Goal: Task Accomplishment & Management: Use online tool/utility

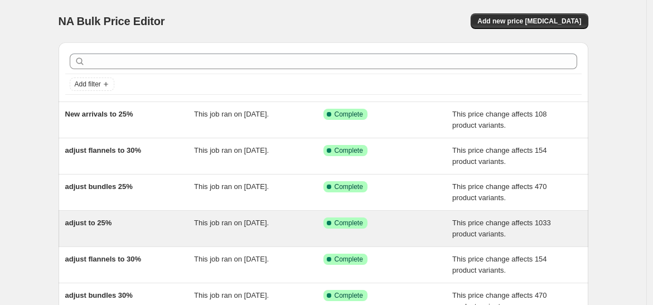
click at [146, 230] on div "adjust to 25%" at bounding box center [129, 228] width 129 height 22
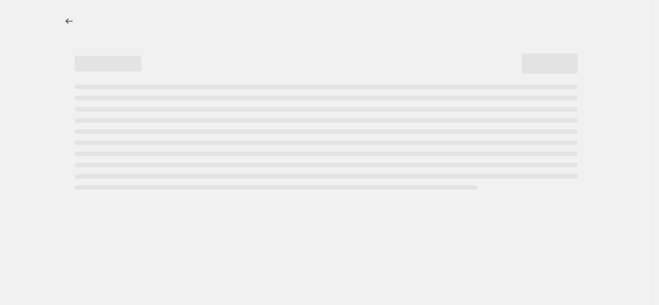
select select "pcap"
select select "no_change"
select select "collection"
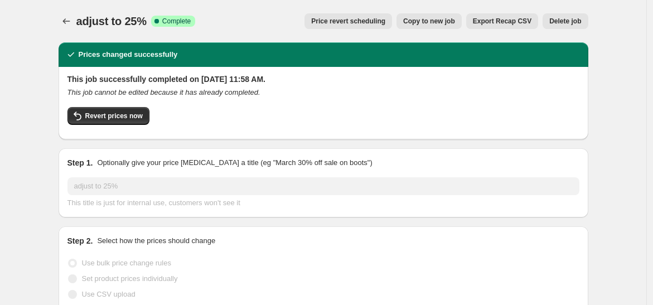
click at [438, 20] on span "Copy to new job" at bounding box center [429, 21] width 52 height 9
select select "pcap"
select select "no_change"
select select "collection"
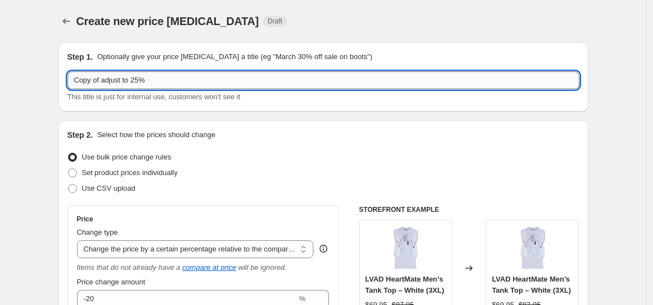
click at [105, 83] on input "Copy of adjust to 25%" at bounding box center [323, 80] width 512 height 18
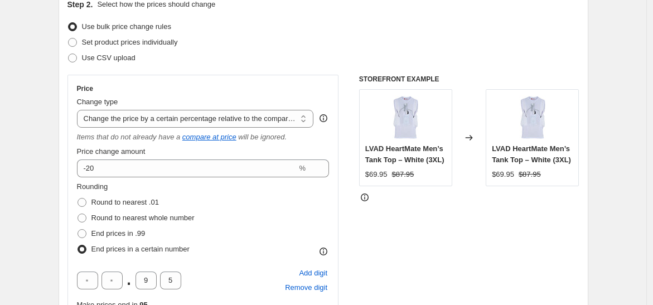
scroll to position [172, 0]
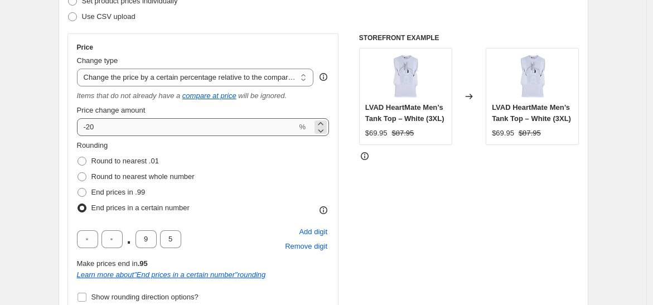
type input "adjust to 25%"
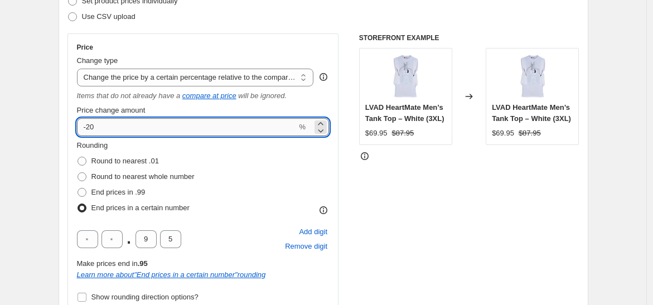
click at [167, 129] on input "-20" at bounding box center [187, 127] width 220 height 18
type input "-25"
click at [472, 232] on div "STOREFRONT EXAMPLE LVAD HeartMate Men’s Tank Top – White (3XL) $69.95 $87.95 Ch…" at bounding box center [469, 209] width 220 height 352
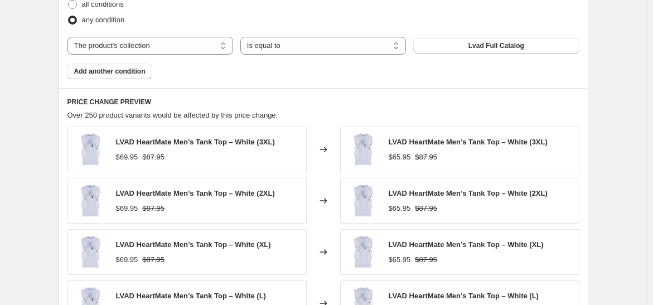
scroll to position [1012, 0]
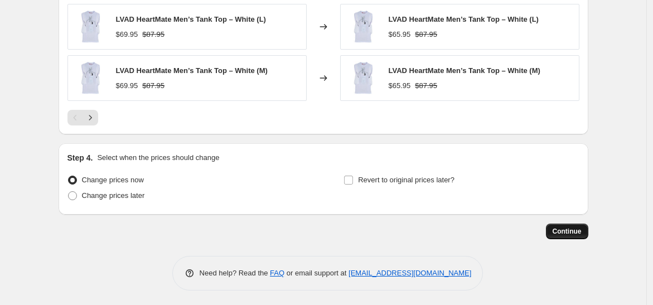
click at [573, 227] on span "Continue" at bounding box center [566, 231] width 29 height 9
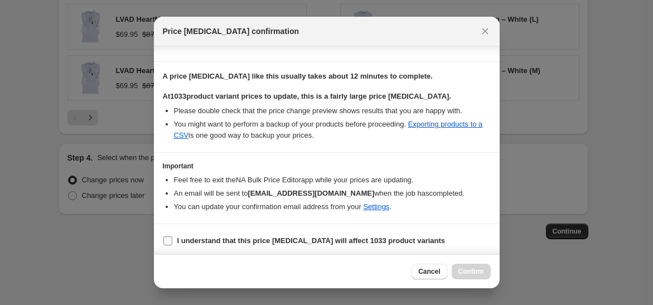
scroll to position [167, 0]
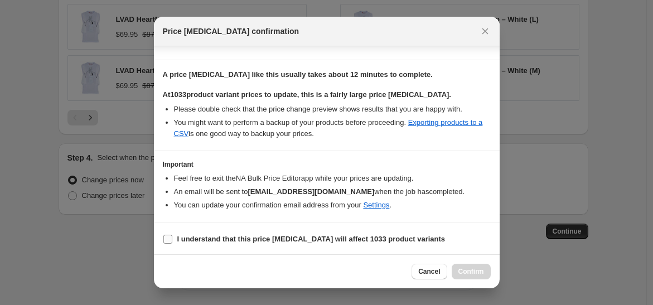
click at [401, 243] on span "I understand that this price [MEDICAL_DATA] will affect 1033 product variants" at bounding box center [311, 239] width 268 height 11
click at [172, 243] on input "I understand that this price [MEDICAL_DATA] will affect 1033 product variants" at bounding box center [167, 239] width 9 height 9
checkbox input "true"
click at [469, 273] on span "Confirm" at bounding box center [471, 271] width 26 height 9
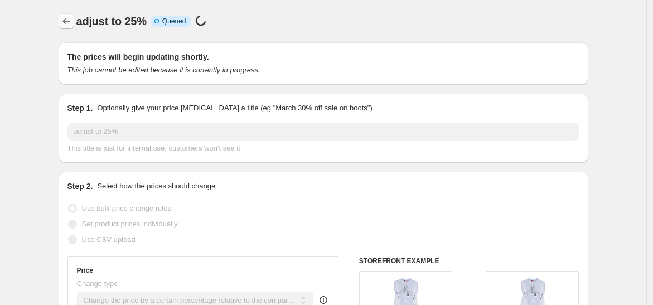
click at [72, 24] on icon "Price change jobs" at bounding box center [66, 21] width 11 height 11
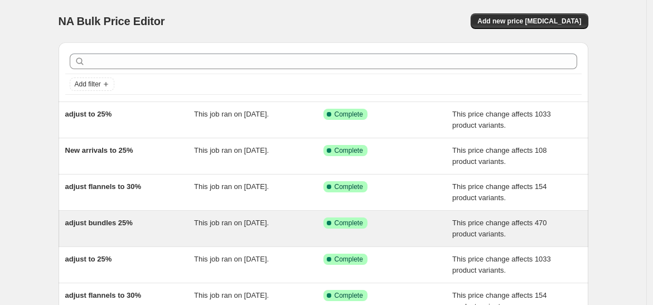
click at [143, 217] on div "adjust bundles 25%" at bounding box center [129, 228] width 129 height 22
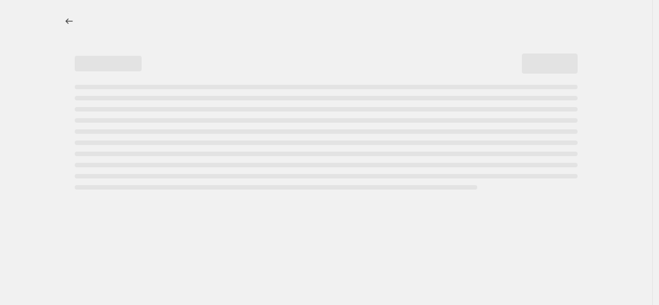
select select "pcap"
select select "no_change"
select select "collection"
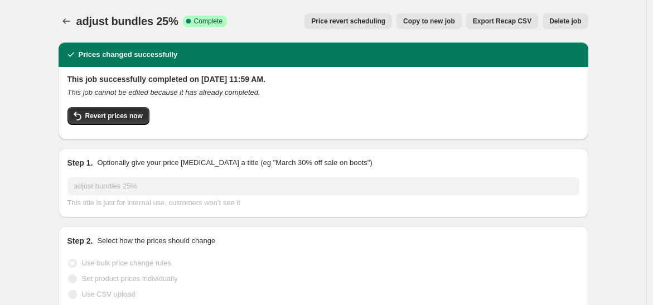
click at [431, 25] on span "Copy to new job" at bounding box center [429, 21] width 52 height 9
select select "pcap"
select select "no_change"
select select "collection"
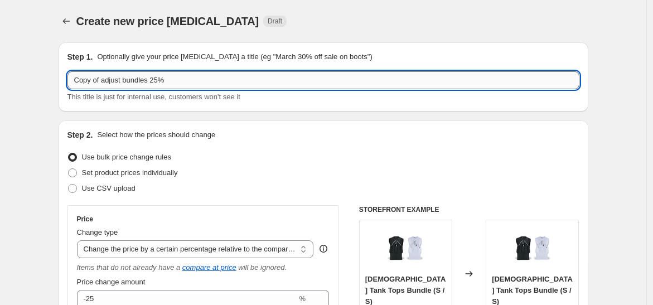
click at [106, 82] on input "Copy of adjust bundles 25%" at bounding box center [323, 80] width 512 height 18
click at [106, 81] on input "Copy of adjust bundles 25%" at bounding box center [323, 80] width 512 height 18
type input "adjust bundles 30%"
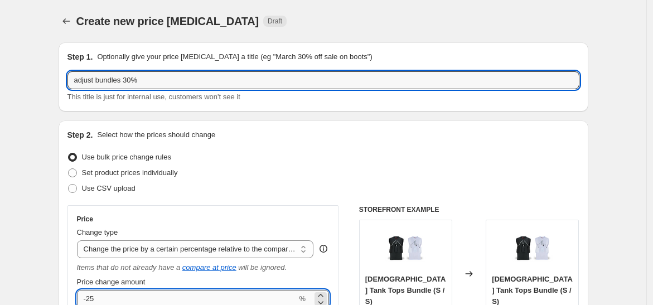
click at [156, 298] on input "-25" at bounding box center [187, 299] width 220 height 18
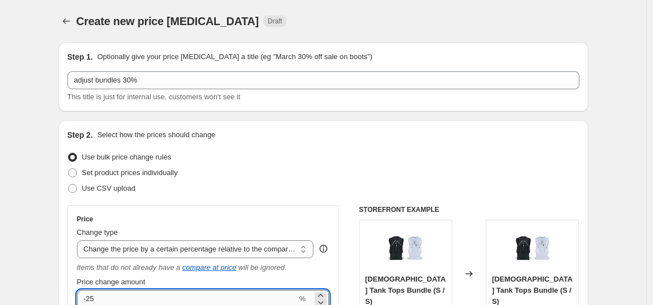
type input "-2"
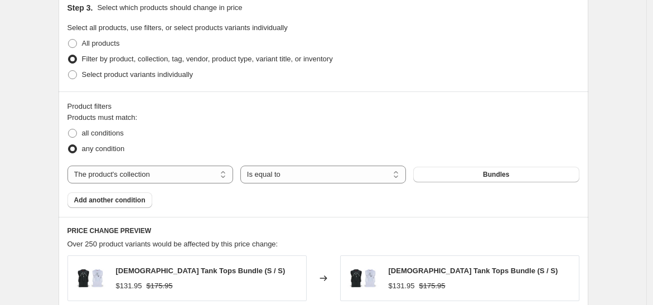
scroll to position [664, 0]
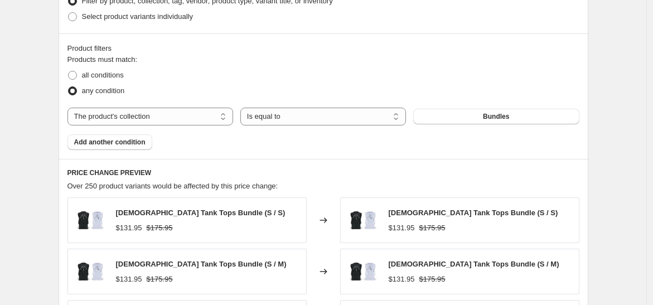
type input "-30"
click at [525, 73] on div "all conditions" at bounding box center [323, 75] width 512 height 16
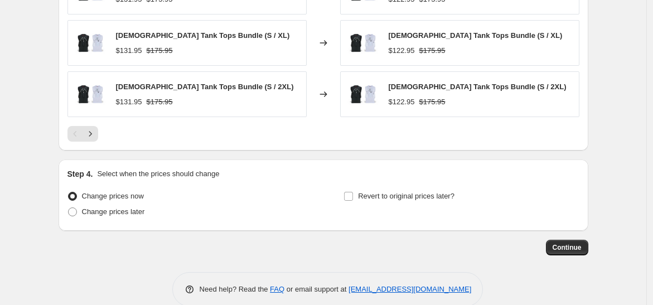
scroll to position [1012, 0]
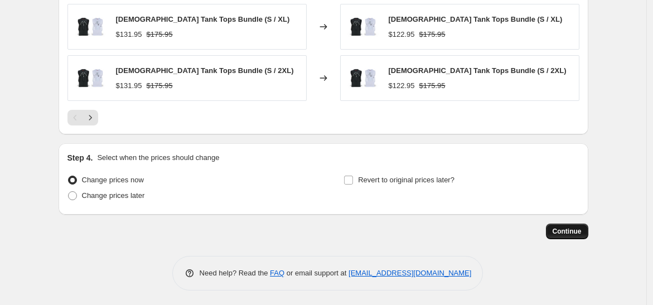
click at [578, 234] on button "Continue" at bounding box center [567, 232] width 42 height 16
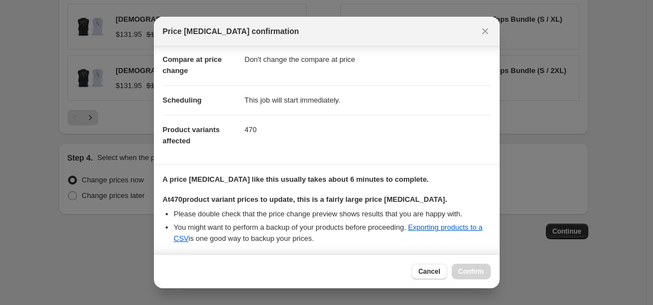
scroll to position [167, 0]
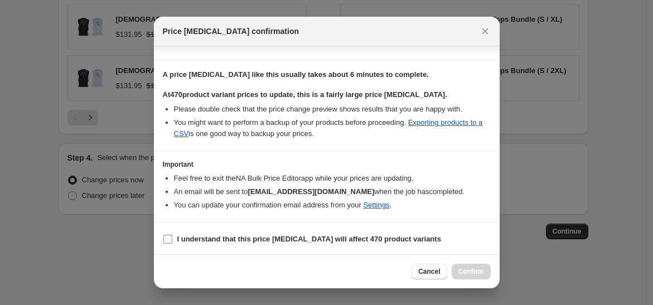
click at [344, 240] on b "I understand that this price [MEDICAL_DATA] will affect 470 product variants" at bounding box center [309, 239] width 264 height 8
click at [172, 240] on input "I understand that this price [MEDICAL_DATA] will affect 470 product variants" at bounding box center [167, 239] width 9 height 9
checkbox input "true"
click at [479, 272] on span "Confirm" at bounding box center [471, 271] width 26 height 9
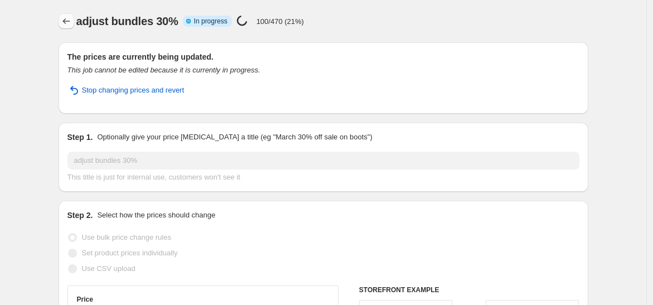
click at [71, 26] on icon "Price change jobs" at bounding box center [66, 21] width 11 height 11
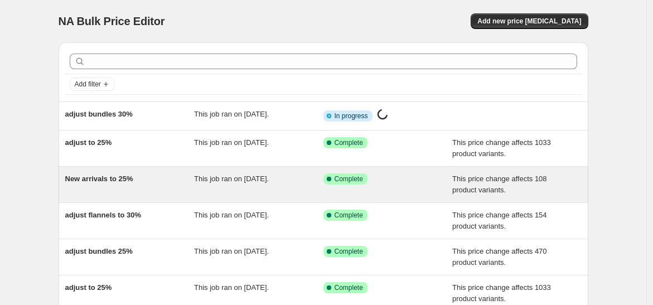
click at [160, 178] on div "New arrivals to 25%" at bounding box center [129, 184] width 129 height 22
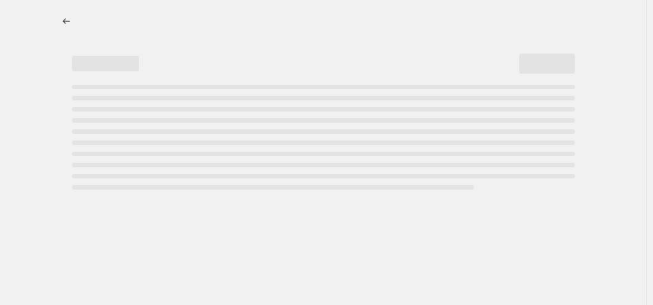
select select "pcap"
select select "no_change"
select select "collection"
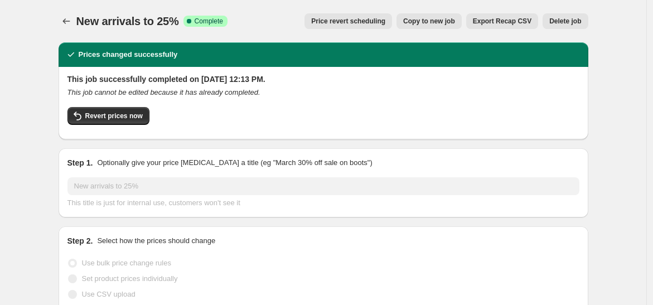
click at [433, 16] on button "Copy to new job" at bounding box center [428, 21] width 65 height 16
select select "pcap"
select select "no_change"
select select "collection"
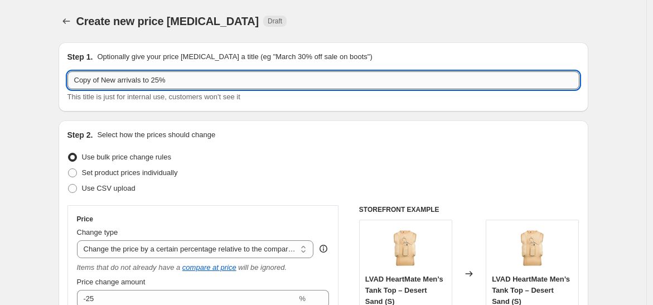
click at [101, 81] on input "Copy of New arrivals to 25%" at bounding box center [323, 80] width 512 height 18
type input "Copy ofNew arrivals to 25%"
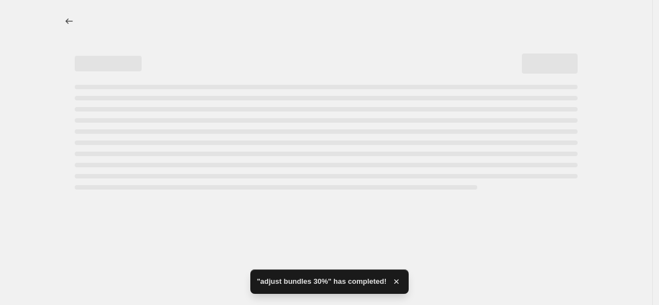
select select "pcap"
select select "no_change"
select select "collection"
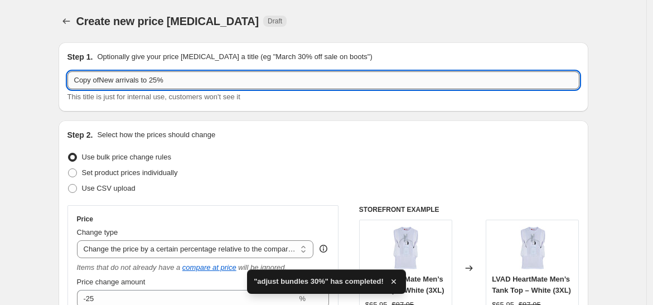
click at [105, 80] on input "Copy ofNew arrivals to 25%" at bounding box center [323, 80] width 512 height 18
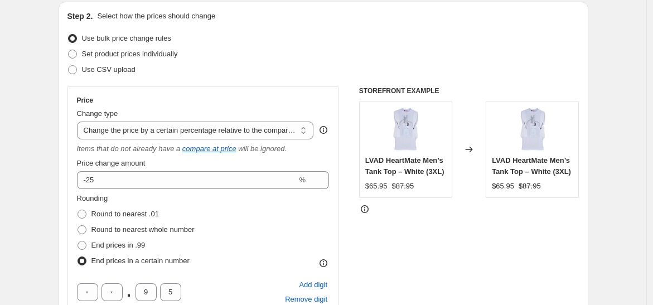
scroll to position [173, 0]
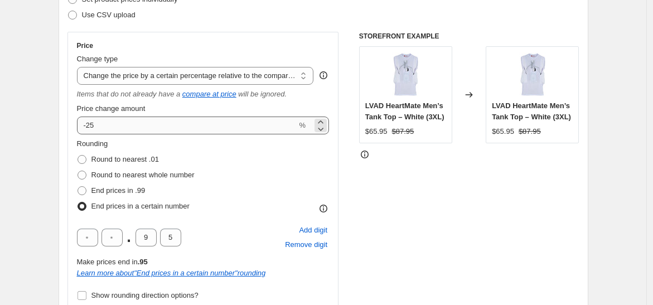
type input "New arrivals to 30%"
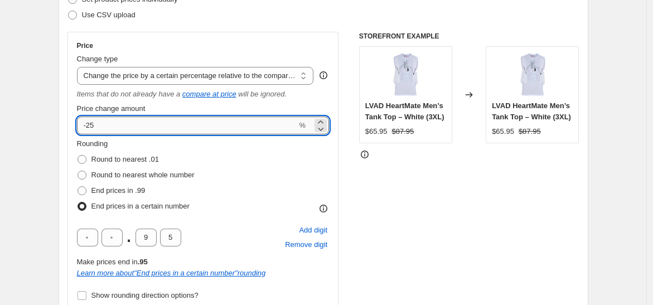
click at [199, 126] on input "-25" at bounding box center [187, 126] width 220 height 18
type input "-2"
type input "-30"
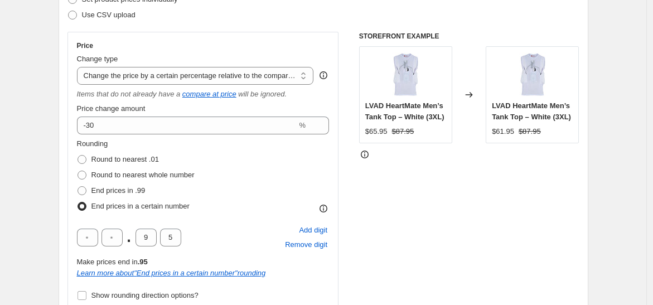
click at [429, 192] on div "STOREFRONT EXAMPLE LVAD HeartMate Men’s Tank Top – White (3XL) $65.95 $87.95 Ch…" at bounding box center [469, 208] width 220 height 352
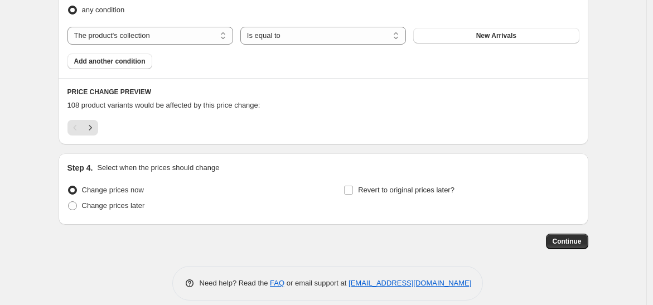
scroll to position [756, 0]
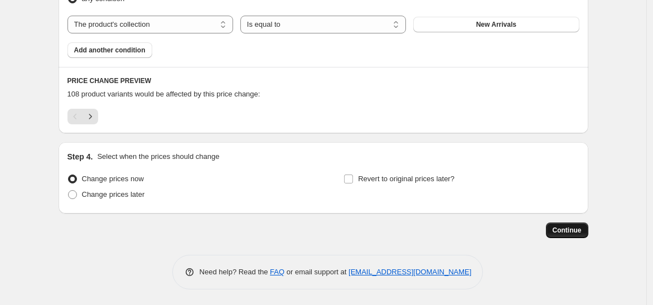
click at [562, 230] on span "Continue" at bounding box center [566, 230] width 29 height 9
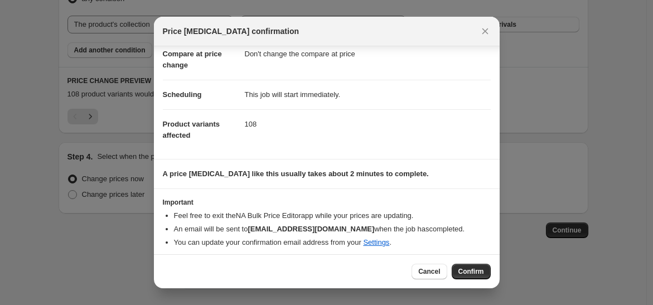
scroll to position [71, 0]
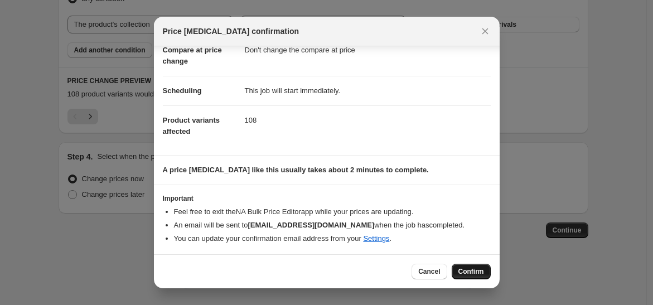
click at [483, 276] on button "Confirm" at bounding box center [471, 272] width 39 height 16
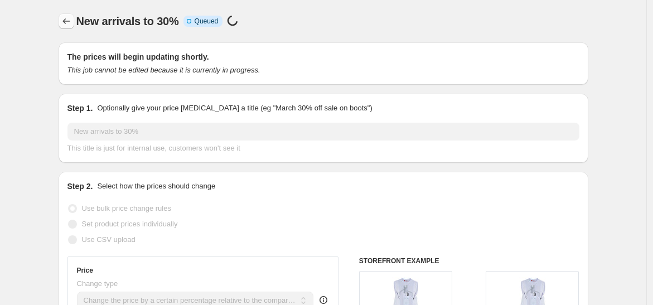
click at [66, 25] on icon "Price change jobs" at bounding box center [66, 21] width 11 height 11
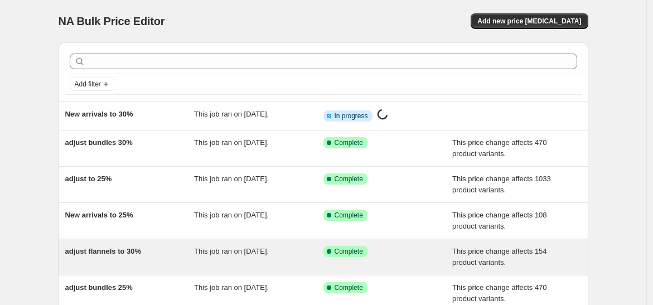
click at [156, 249] on div "adjust flannels to 30%" at bounding box center [129, 257] width 129 height 22
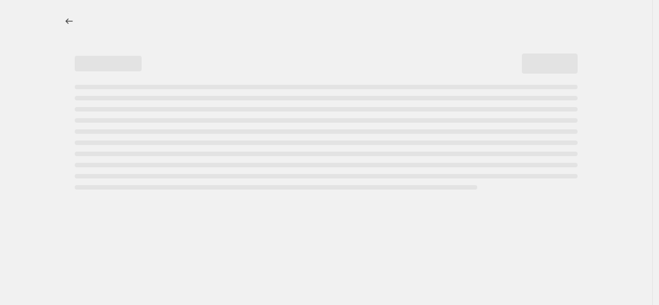
select select "pcap"
select select "no_change"
select select "collection"
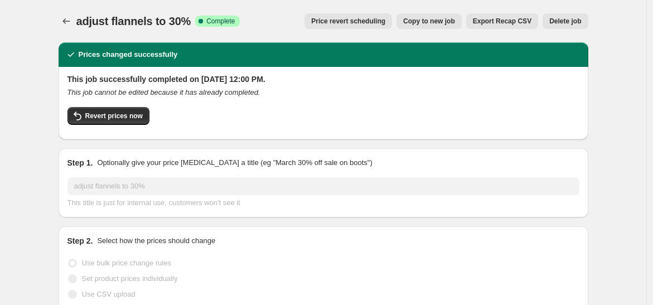
click at [450, 13] on button "Copy to new job" at bounding box center [428, 21] width 65 height 16
select select "pcap"
select select "no_change"
select select "collection"
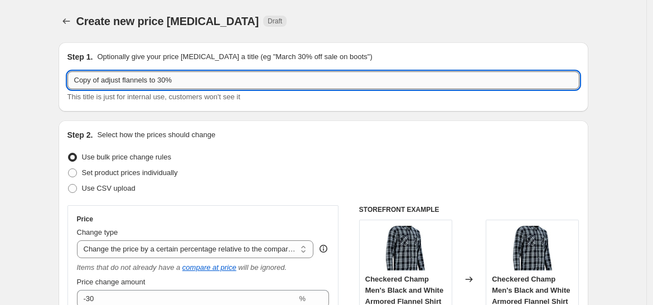
click at [103, 80] on input "Copy of adjust flannels to 30%" at bounding box center [323, 80] width 512 height 18
type input "adjust flannels to 30%"
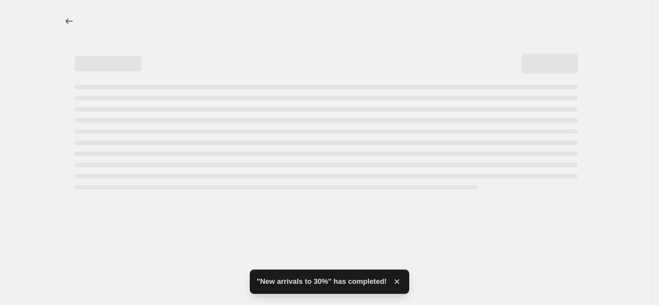
select select "pcap"
select select "no_change"
select select "collection"
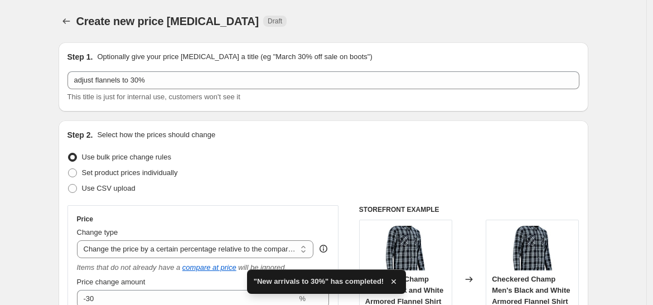
drag, startPoint x: 658, startPoint y: 35, endPoint x: 658, endPoint y: 54, distance: 19.0
click at [653, 54] on html "Home Settings Plans Skip to content Create new price [MEDICAL_DATA]. This page …" at bounding box center [326, 152] width 653 height 305
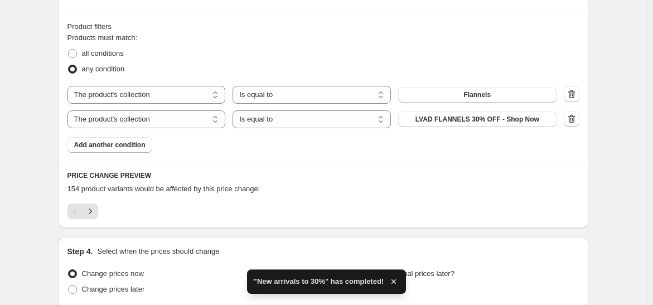
scroll to position [782, 0]
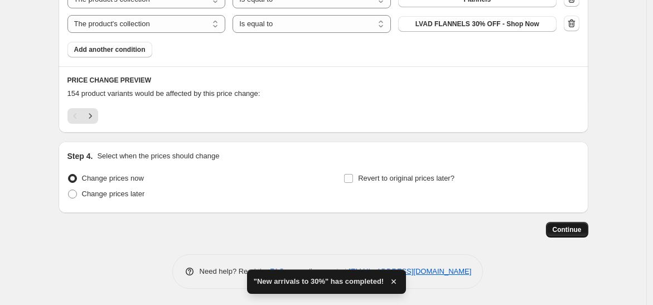
click at [576, 227] on span "Continue" at bounding box center [566, 229] width 29 height 9
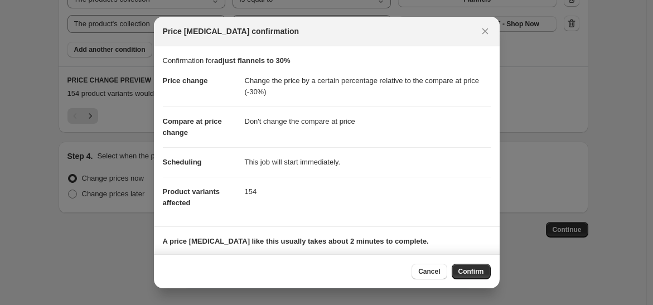
scroll to position [71, 0]
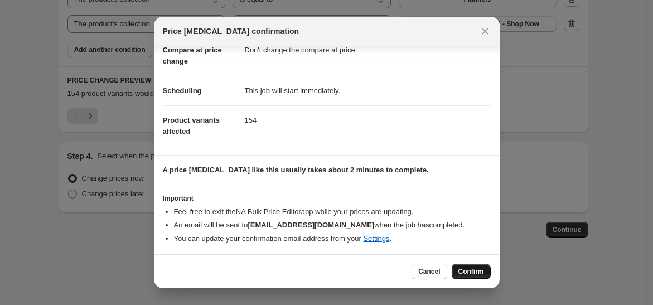
click at [474, 274] on span "Confirm" at bounding box center [471, 271] width 26 height 9
